Goal: Transaction & Acquisition: Purchase product/service

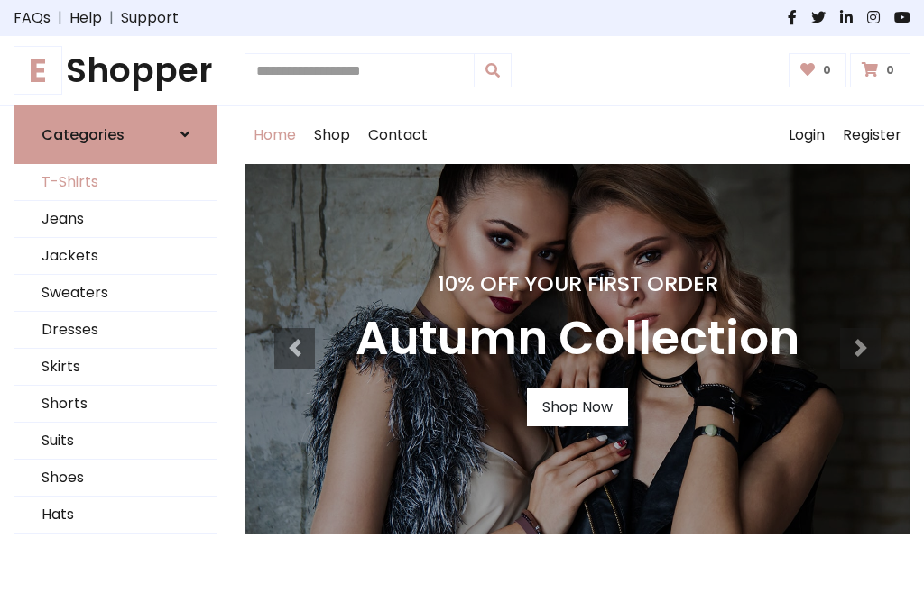
click at [115, 182] on link "T-Shirts" at bounding box center [115, 182] width 202 height 37
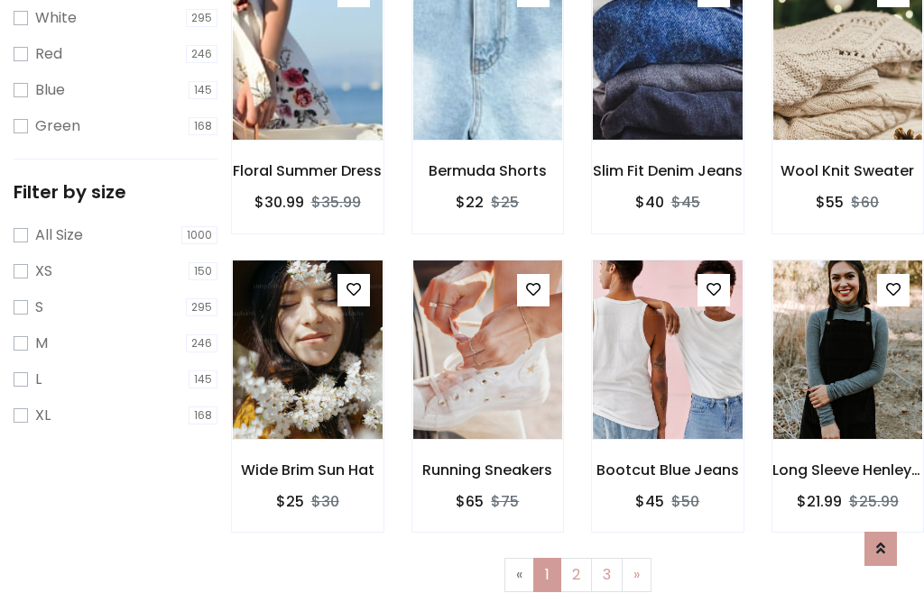
scroll to position [32, 0]
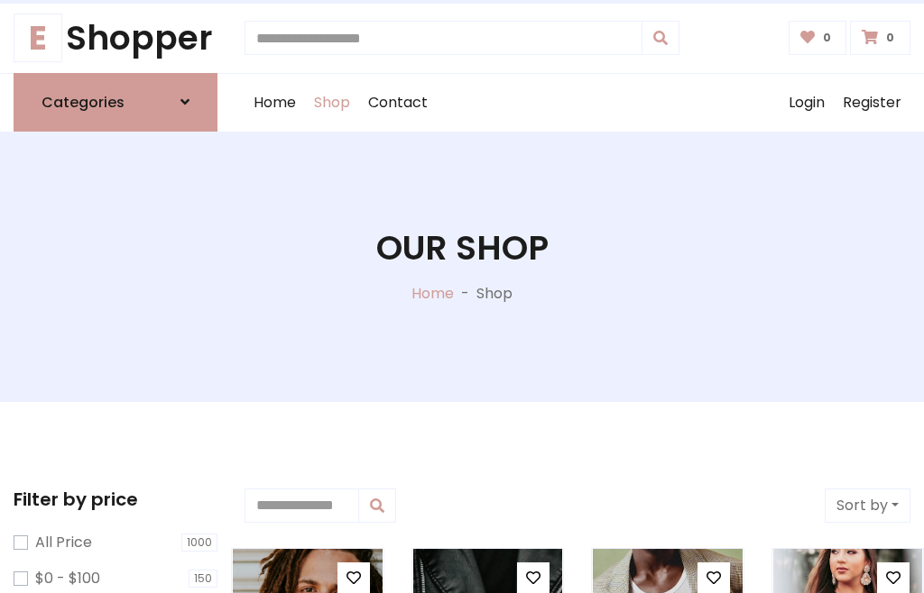
click at [462, 266] on h1 "Our Shop" at bounding box center [462, 248] width 172 height 41
click at [577, 102] on div "Home Shop Contact Log out Login Register" at bounding box center [577, 103] width 666 height 58
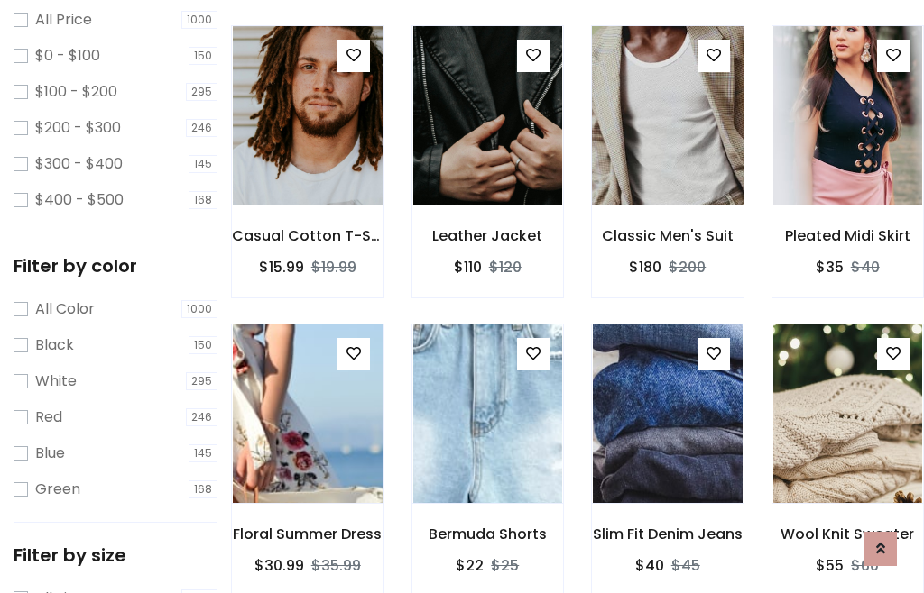
click at [667, 148] on img at bounding box center [666, 115] width 179 height 433
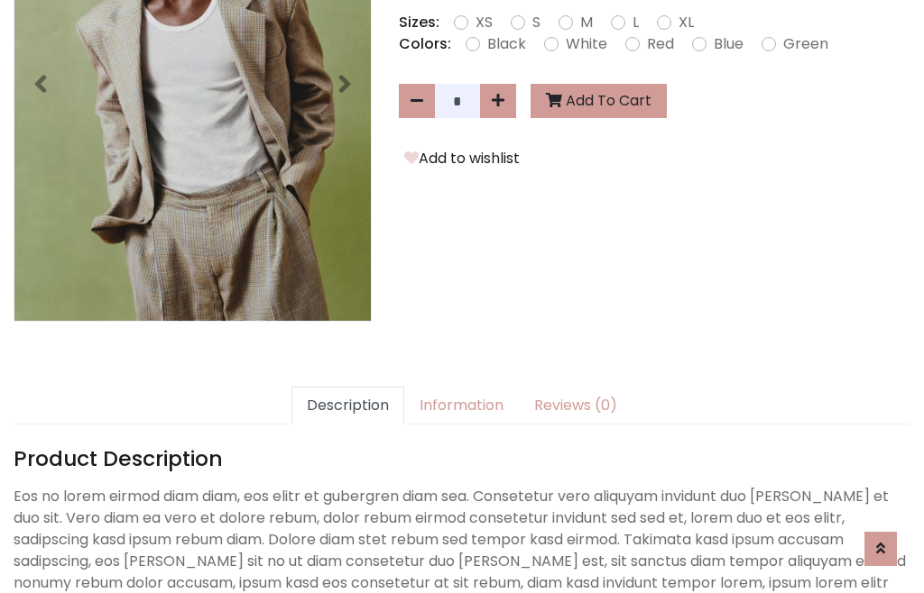
scroll to position [441, 0]
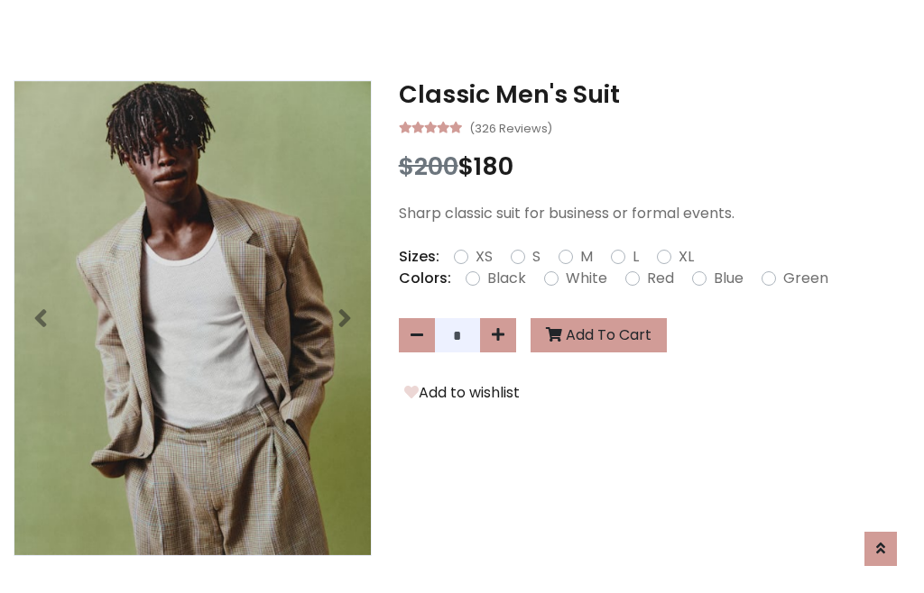
click at [654, 94] on h3 "Classic Men's Suit" at bounding box center [654, 94] width 511 height 29
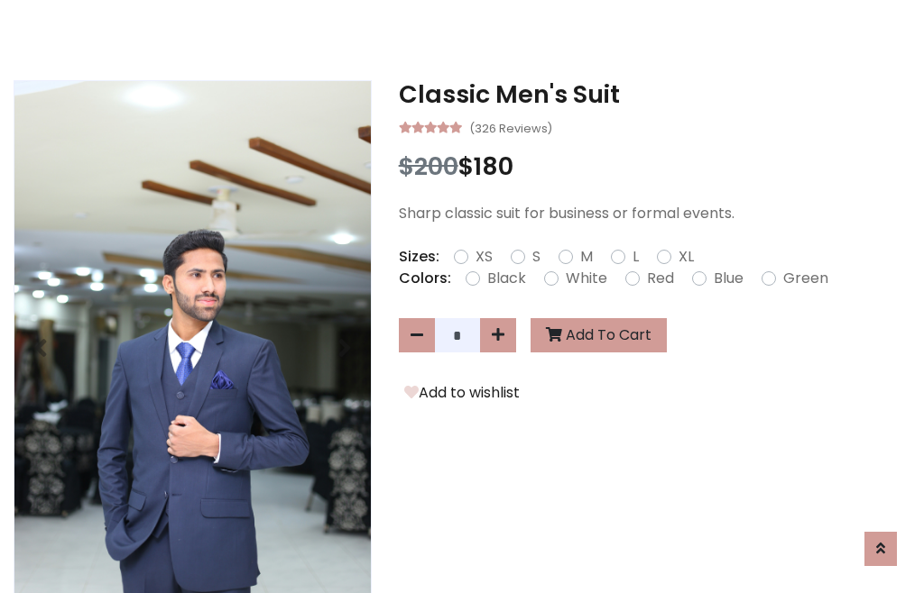
click at [654, 94] on h3 "Classic Men's Suit" at bounding box center [654, 94] width 511 height 29
